Goal: Find specific page/section: Find specific page/section

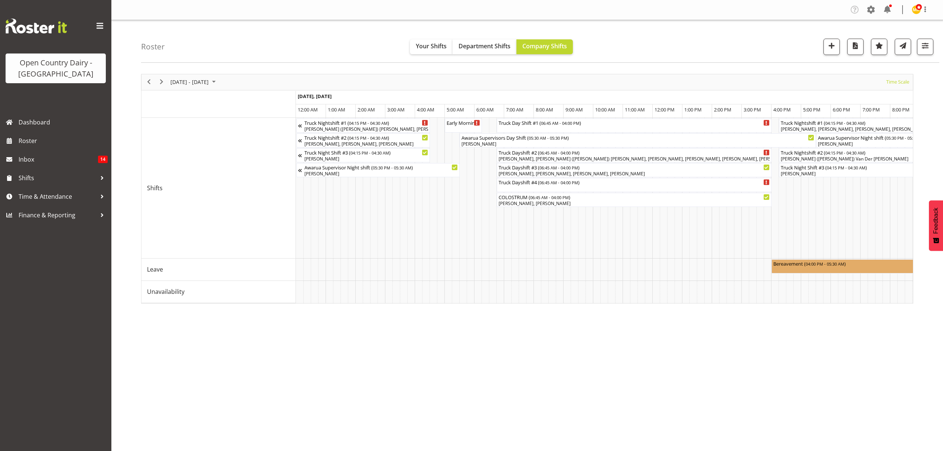
scroll to position [0, 4372]
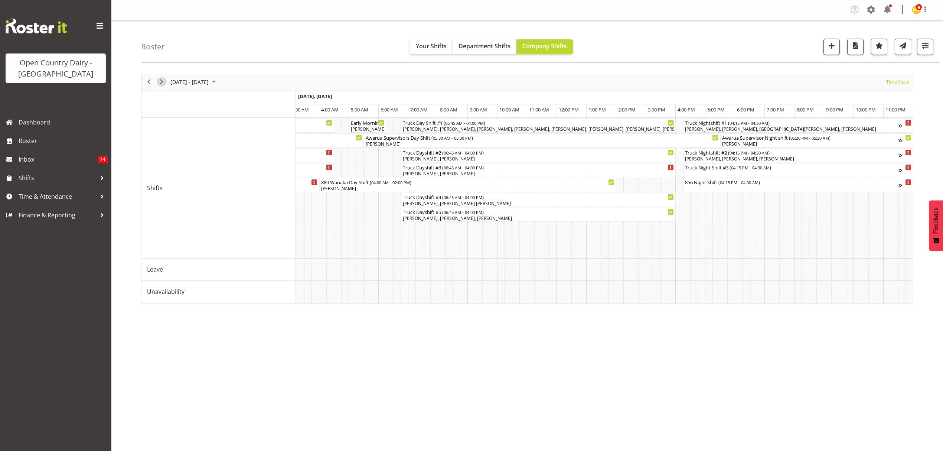
click at [162, 86] on span "Next" at bounding box center [161, 81] width 9 height 9
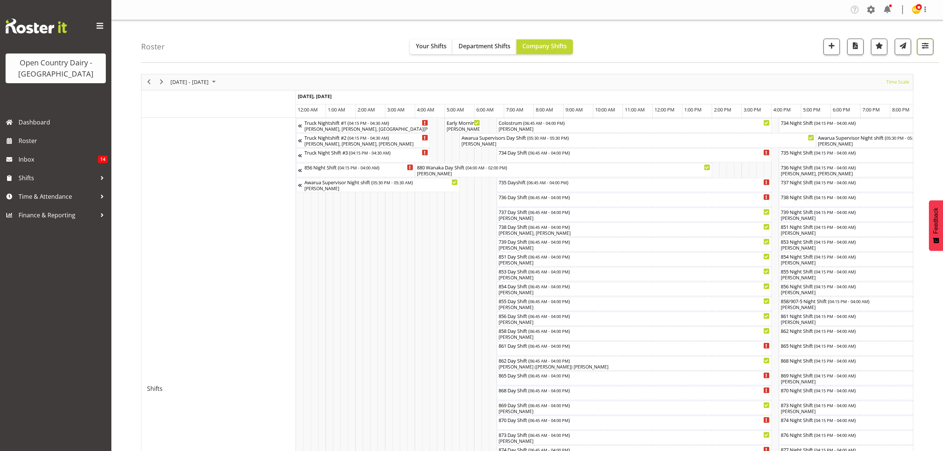
click at [922, 50] on span "button" at bounding box center [925, 46] width 10 height 10
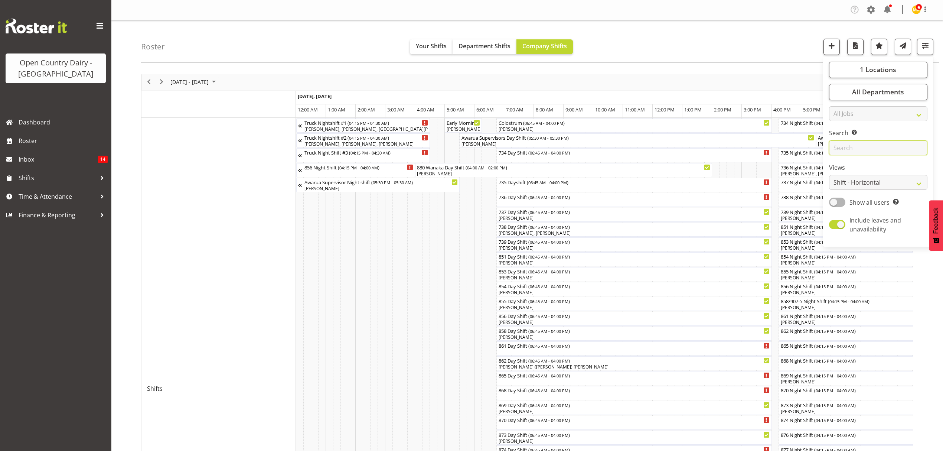
click at [884, 146] on input "text" at bounding box center [878, 147] width 98 height 15
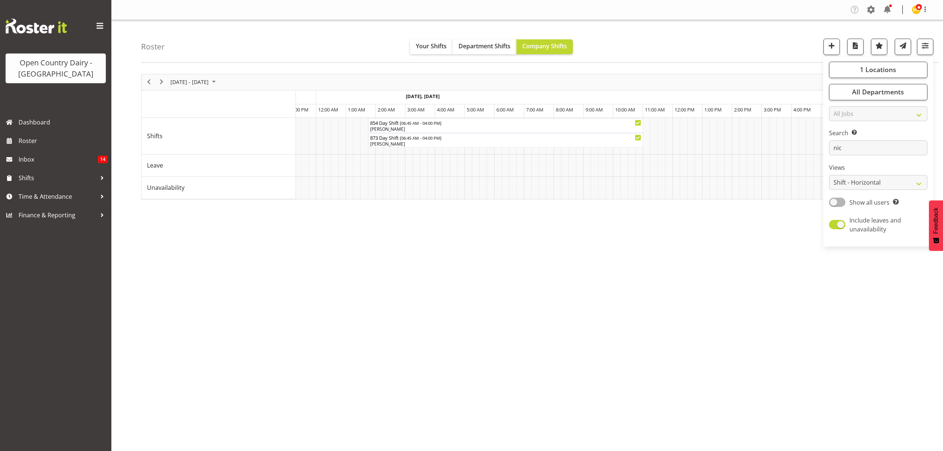
scroll to position [0, 862]
click at [493, 214] on div "[DATE] - [DATE] [DATE] Timeline Day Timeline Week Timeline Fortnight Timeline M…" at bounding box center [542, 216] width 802 height 297
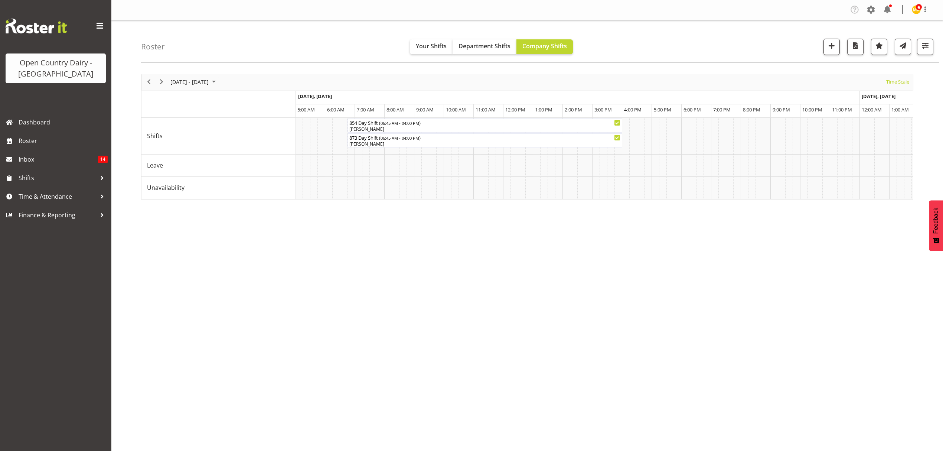
drag, startPoint x: 511, startPoint y: 214, endPoint x: 552, endPoint y: 214, distance: 40.8
click at [552, 214] on div "[DATE] - [DATE] [DATE] Timeline Day Timeline Week Timeline Fortnight Timeline M…" at bounding box center [542, 216] width 802 height 297
click at [934, 52] on div "Roster Your Shifts Department Shifts Company Shifts 1 Locations Clear Awarua Mi…" at bounding box center [540, 41] width 798 height 43
click at [929, 52] on button "button" at bounding box center [925, 47] width 16 height 16
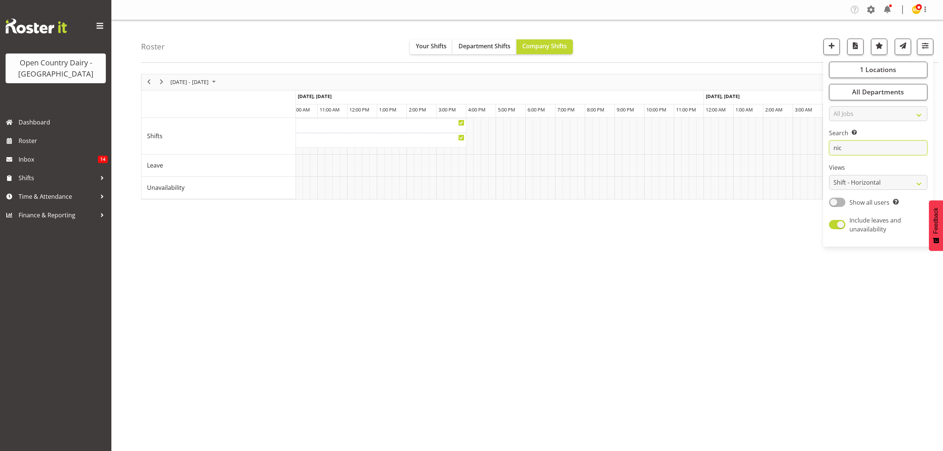
click at [892, 151] on input "nic" at bounding box center [878, 147] width 98 height 15
type input "n"
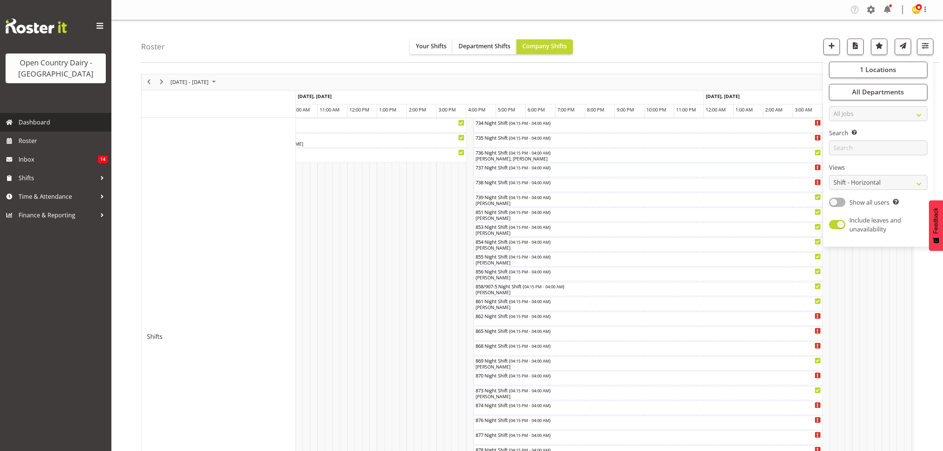
click at [54, 139] on span "Roster" at bounding box center [63, 140] width 89 height 11
